Goal: Navigation & Orientation: Go to known website

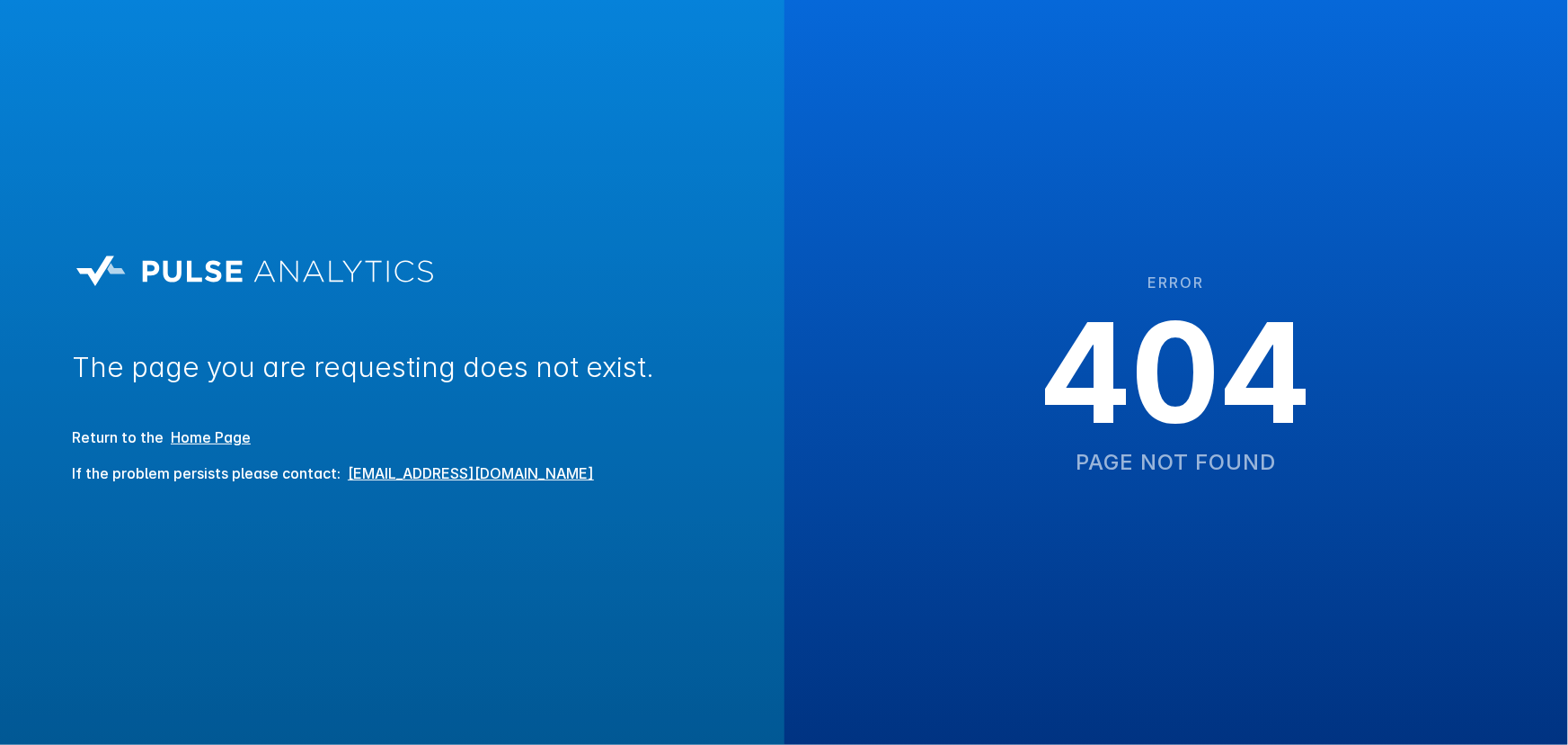
click at [329, 169] on div "The page you are requesting does not exist. Return to the Home Page If the prob…" at bounding box center [392, 372] width 784 height 745
click at [237, 431] on span "Home Page" at bounding box center [210, 437] width 94 height 25
